Goal: Information Seeking & Learning: Learn about a topic

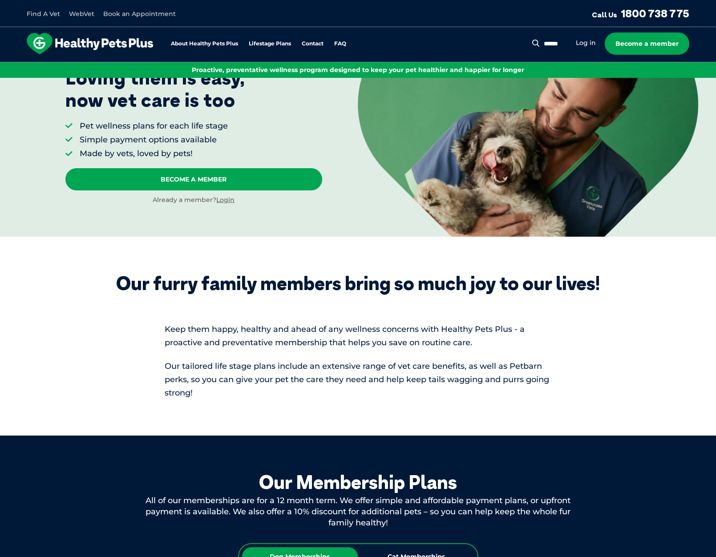
scroll to position [89, 0]
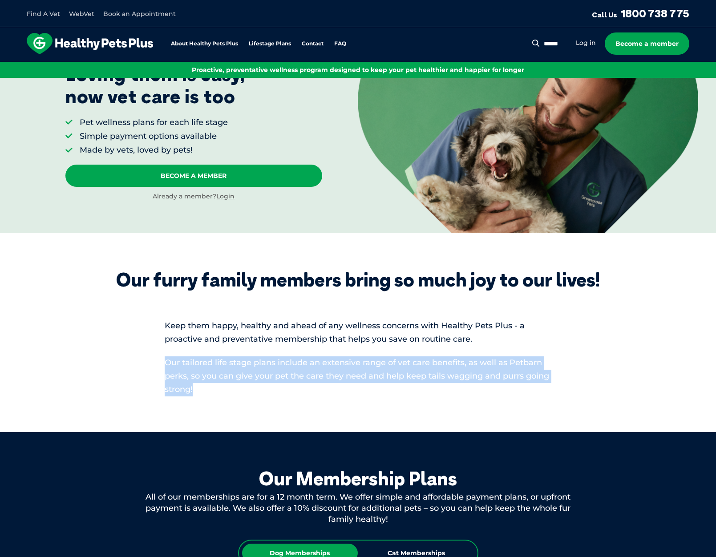
drag, startPoint x: 228, startPoint y: 390, endPoint x: 161, endPoint y: 361, distance: 73.1
click at [161, 361] on div "Our furry family members bring so much joy to our lives! Keep them happy, healt…" at bounding box center [358, 332] width 503 height 127
copy span "Our tailored life stage plans include an extensive range of vet care benefits, …"
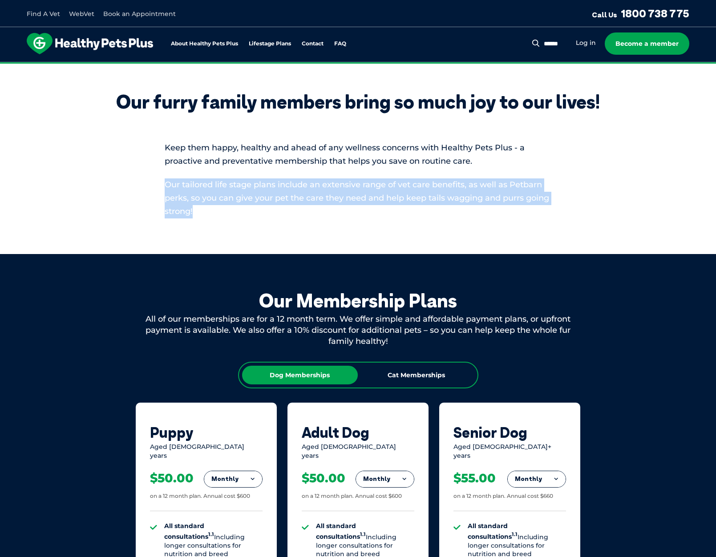
click at [223, 272] on div "Our Membership Plans All of our memberships are for a 12 month term. We offer s…" at bounding box center [358, 565] width 716 height 622
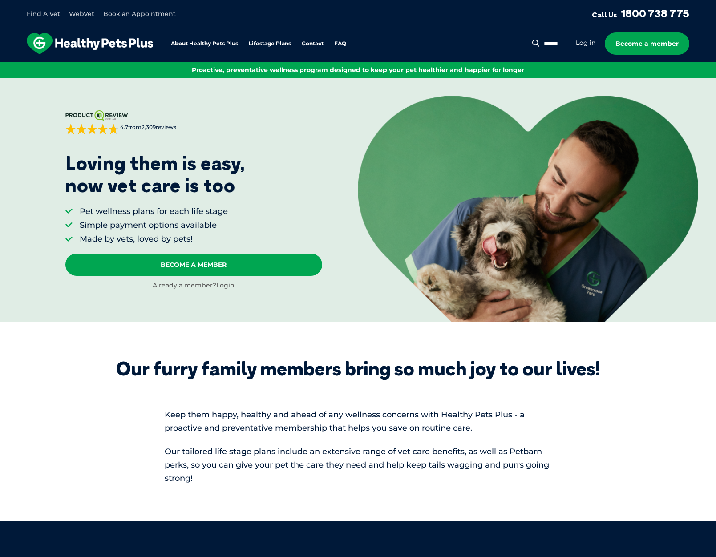
scroll to position [667, 0]
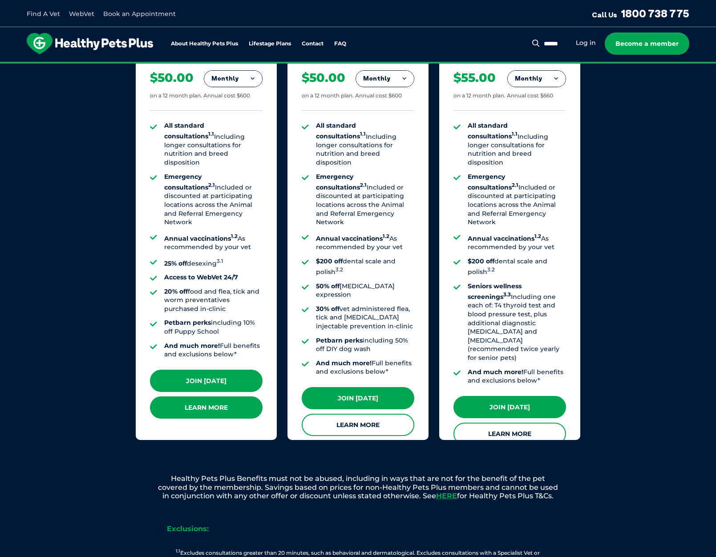
click at [218, 396] on link "Learn More" at bounding box center [206, 407] width 113 height 22
